Goal: Task Accomplishment & Management: Manage account settings

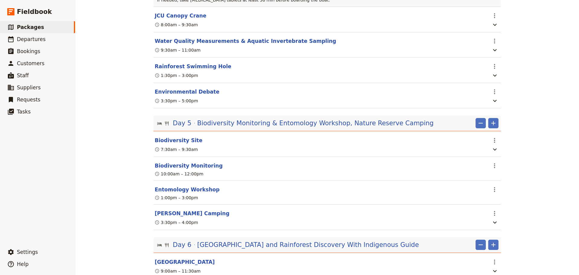
scroll to position [1005, 0]
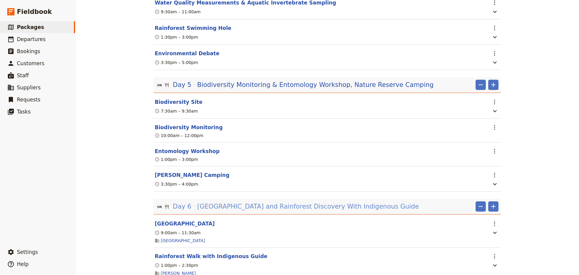
click at [240, 202] on span "Daintree Discovery Centre and Rainforest Discovery With Indigenous Guide" at bounding box center [308, 206] width 222 height 9
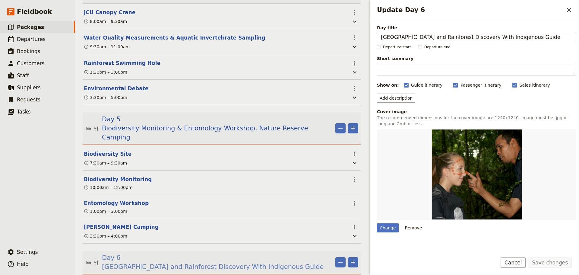
scroll to position [1051, 0]
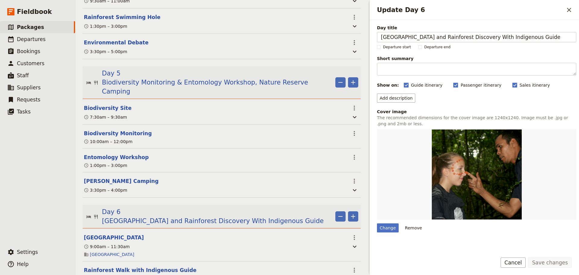
drag, startPoint x: 553, startPoint y: 36, endPoint x: 308, endPoint y: 34, distance: 245.5
click at [308, 34] on div "Haka Educational Tours: Pinehurst School 2027 ​ 11 days / 10 nights 20 – 100 pa…" at bounding box center [327, 137] width 504 height 275
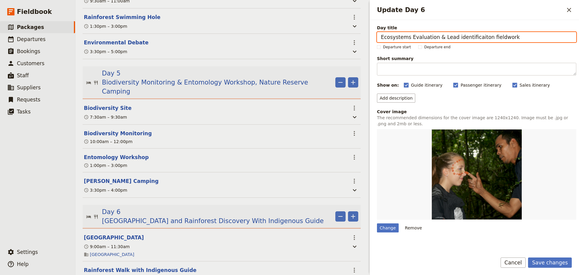
drag, startPoint x: 511, startPoint y: 37, endPoint x: 344, endPoint y: 38, distance: 167.1
click at [344, 38] on div "Haka Educational Tours: Pinehurst School 2027 ​ 11 days / 10 nights 20 – 100 pa…" at bounding box center [327, 137] width 504 height 275
paste input ", Field Techniques & Comparison"
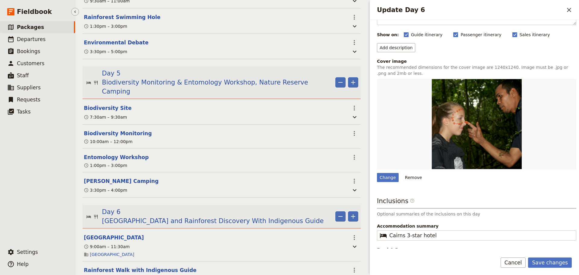
type input "Ecosystems Evaluation, Field Techniques & Comparison"
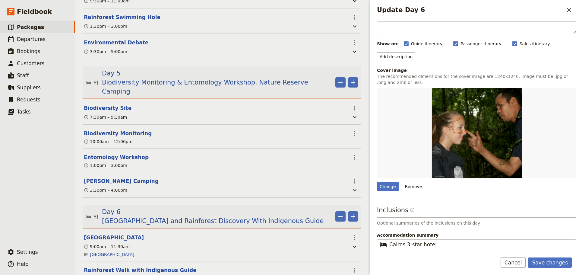
scroll to position [67, 0]
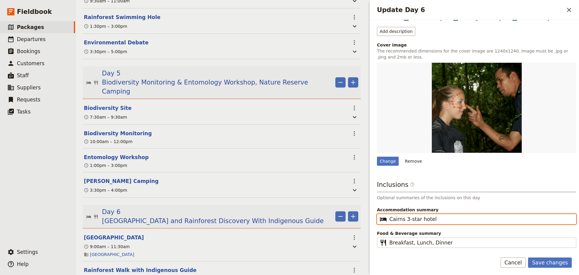
drag, startPoint x: 435, startPoint y: 221, endPoint x: 376, endPoint y: 222, distance: 58.8
click at [376, 222] on div "Day title Ecosystems Evaluation, Field Techniques & Comparison Departure start …" at bounding box center [474, 134] width 209 height 228
type input "Nature Reserve Camping"
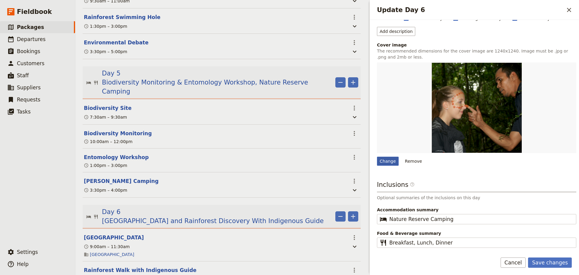
click at [394, 161] on div "Change" at bounding box center [388, 161] width 22 height 9
click at [377, 157] on input "Change" at bounding box center [377, 156] width 0 height 0
type input "C:\fakepath\Transects.JPEG"
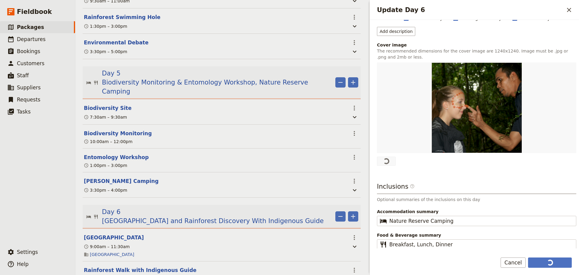
scroll to position [0, 0]
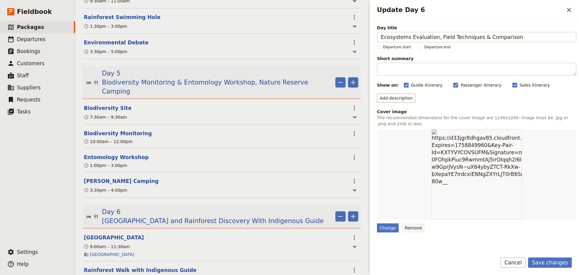
click at [403, 230] on button "Remove" at bounding box center [413, 227] width 23 height 9
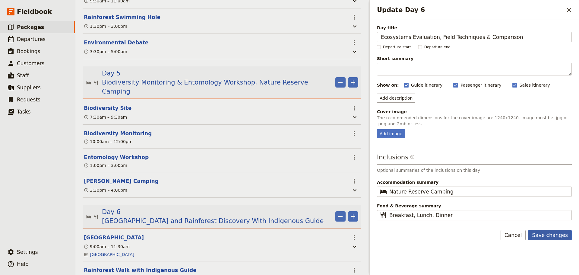
click at [553, 234] on button "Save changes" at bounding box center [550, 235] width 44 height 10
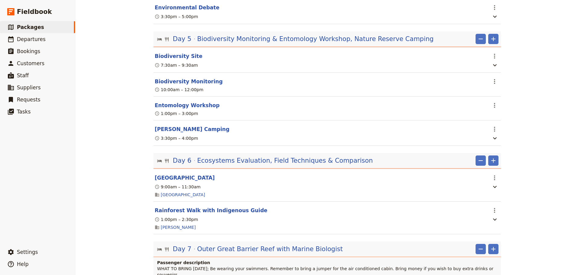
scroll to position [1005, 0]
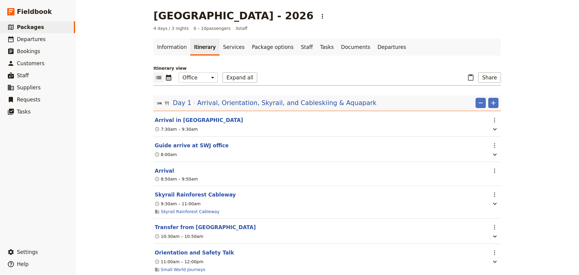
click at [35, 29] on span "Packages" at bounding box center [30, 27] width 27 height 6
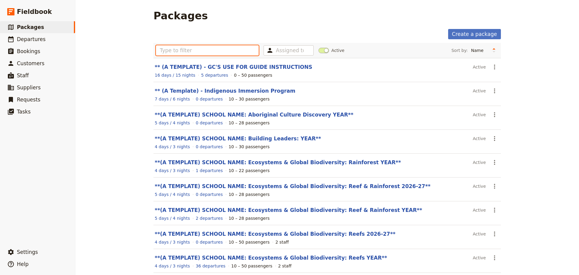
click at [202, 50] on input "text" at bounding box center [207, 50] width 103 height 10
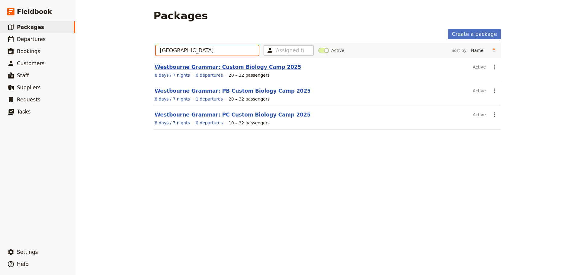
type input "[GEOGRAPHIC_DATA]"
click at [237, 68] on link "Westbourne Grammar: Custom Biology Camp 2025" at bounding box center [228, 67] width 147 height 6
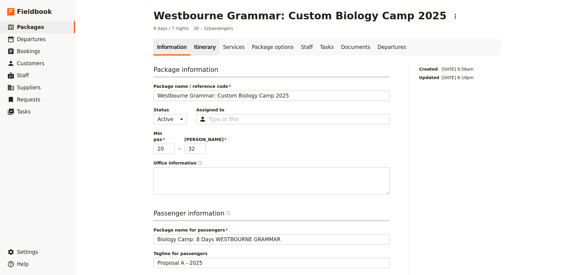
click at [204, 52] on link "Itinerary" at bounding box center [204, 47] width 29 height 17
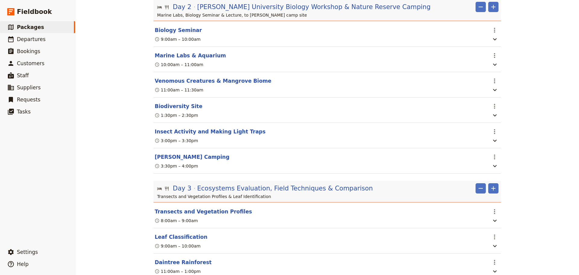
scroll to position [352, 0]
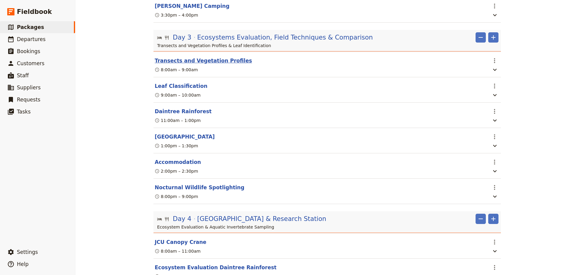
click at [210, 64] on button "Transects and Vegetation Profiles" at bounding box center [203, 60] width 97 height 7
select select "3"
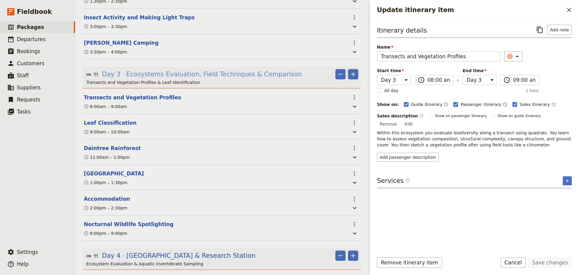
click at [240, 70] on span "Ecosystems Evaluation, Field Techniques & Comparison" at bounding box center [214, 74] width 176 height 9
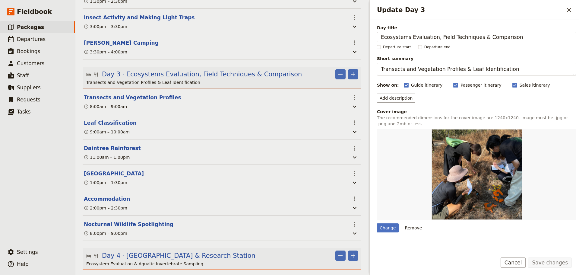
drag, startPoint x: 510, startPoint y: 36, endPoint x: 374, endPoint y: 40, distance: 136.0
click at [374, 40] on div "Day title Ecosystems Evaluation, Field Techniques & Comparison Departure start …" at bounding box center [474, 134] width 209 height 228
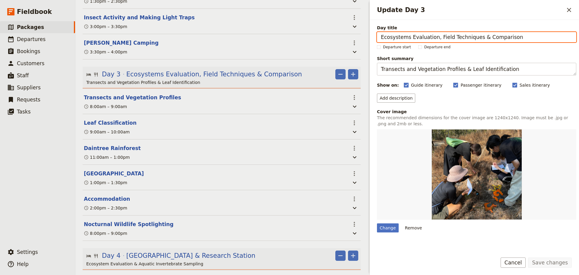
click at [155, 261] on p "Ecosystem Evaluation & Aquatic Invertebrate Sampling" at bounding box center [222, 264] width 272 height 6
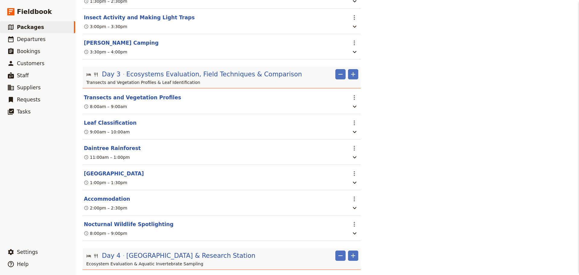
scroll to position [0, 0]
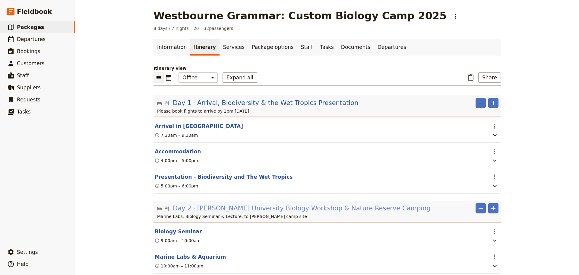
click at [248, 210] on span "[PERSON_NAME] University Biology Workshop & Nature Reserve Camping" at bounding box center [313, 208] width 233 height 9
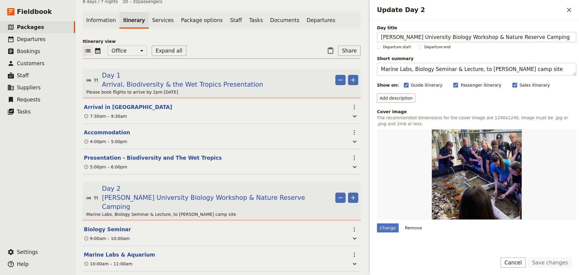
scroll to position [50, 0]
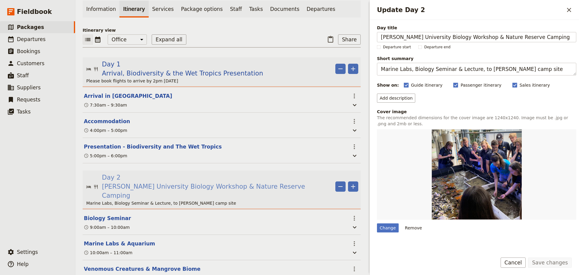
click at [234, 182] on span "[PERSON_NAME] University Biology Workshop & Nature Reserve Camping" at bounding box center [217, 191] width 231 height 18
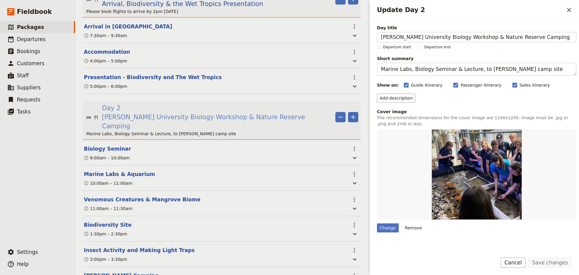
scroll to position [151, 0]
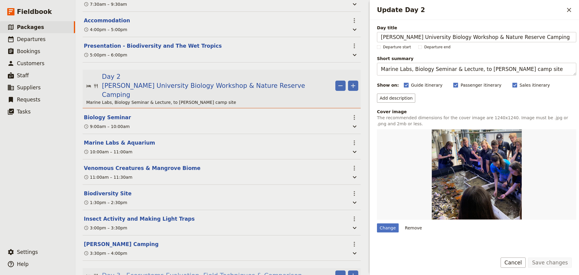
click at [215, 271] on span "Ecosystems Evaluation, Field Techniques & Comparison" at bounding box center [214, 275] width 176 height 9
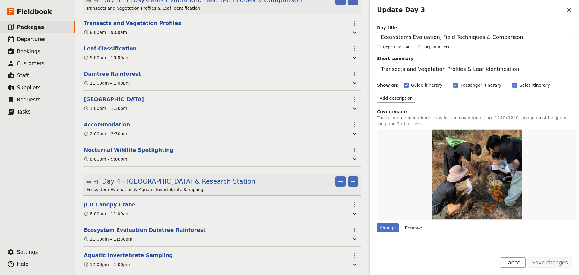
scroll to position [452, 0]
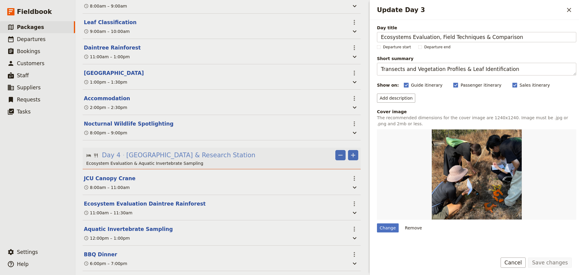
click at [209, 150] on span "[GEOGRAPHIC_DATA] & Research Station ‎ ‎ ‎ ‎ ‎ ‎ ‎ ‎ ‎ ‎ ‎ ‎ ‎ ‎ ‎ ‎ ‎ ‎ ‎ ‎ ‎ …" at bounding box center [215, 154] width 179 height 9
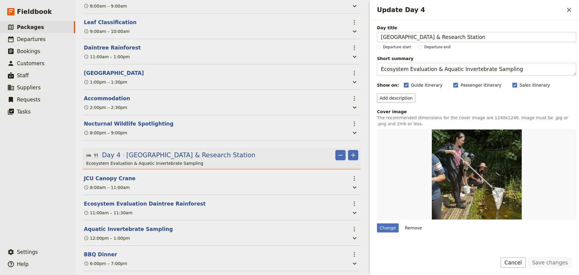
scroll to position [653, 0]
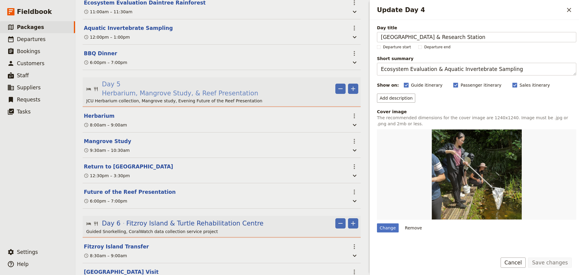
click at [225, 89] on span "Herbarium, Mangrove Study, & Reef Presentation ‎ ‎ ‎ ‎ ‎ ‎ ‎ ‎ ‎ ‎ ‎ ‎ ‎ ‎ ‎ ‎ …" at bounding box center [207, 93] width 211 height 9
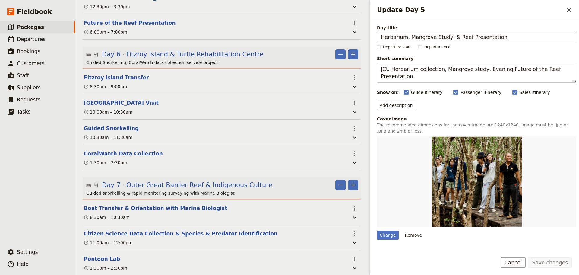
scroll to position [854, 0]
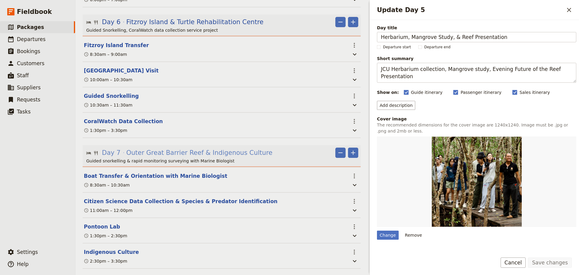
click at [188, 148] on span "Outer Great Barrier Reef & Indigenous Culture ‎ ‎ ‎ ‎ ‎ ‎ ‎ ‎ ‎ ‎ ‎ ‎ ‎ ‎ ‎ ‎ ‎…" at bounding box center [226, 152] width 201 height 9
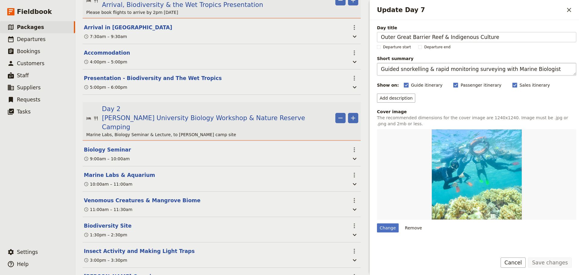
scroll to position [89, 0]
